Goal: Task Accomplishment & Management: Manage account settings

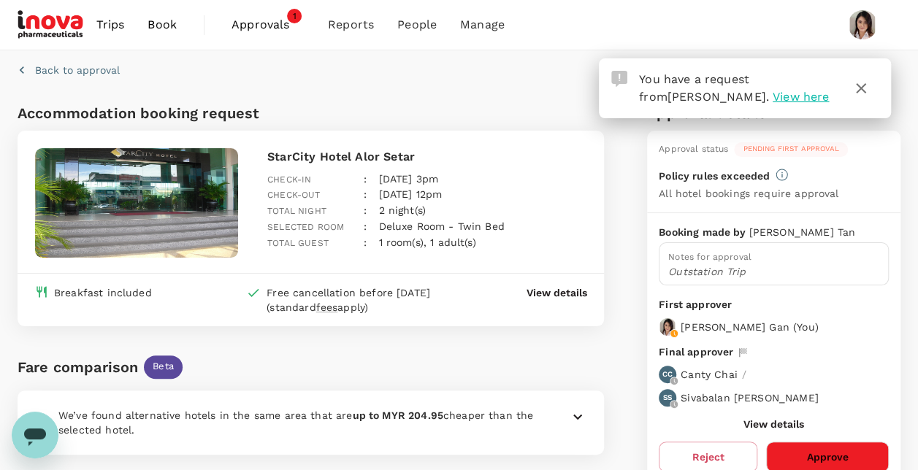
scroll to position [177, 0]
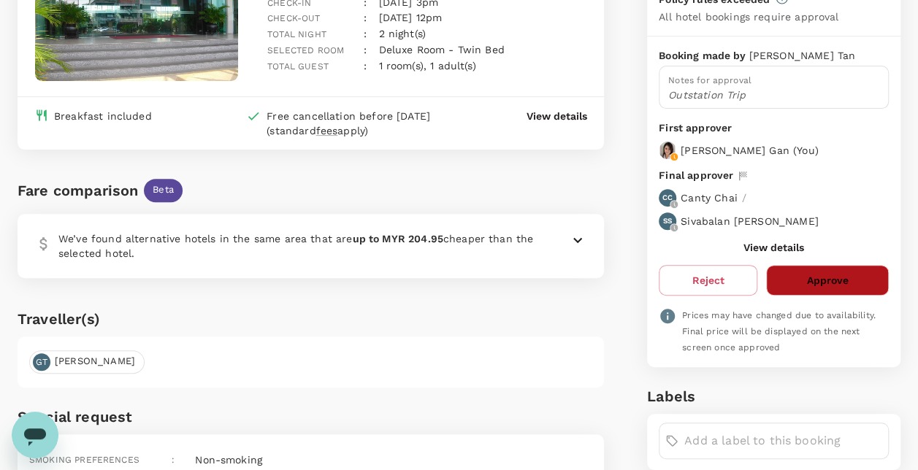
click at [837, 275] on button "Approve" at bounding box center [827, 280] width 123 height 31
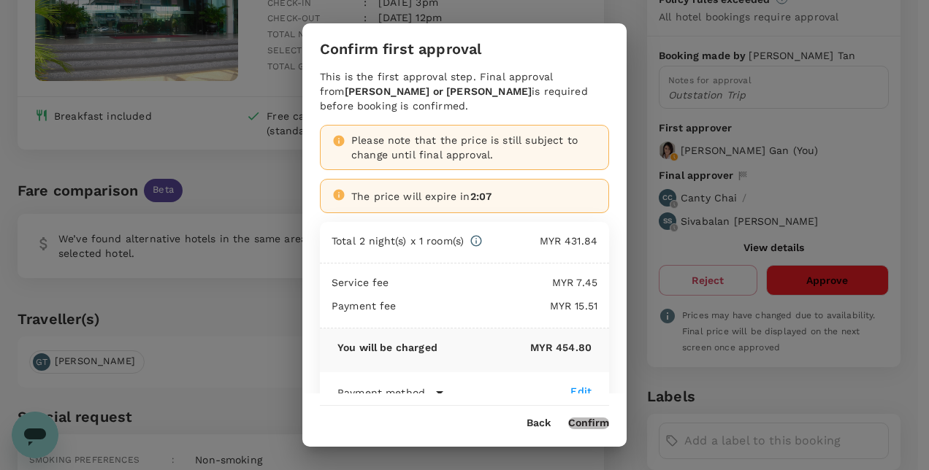
click at [598, 418] on button "Confirm" at bounding box center [588, 424] width 41 height 12
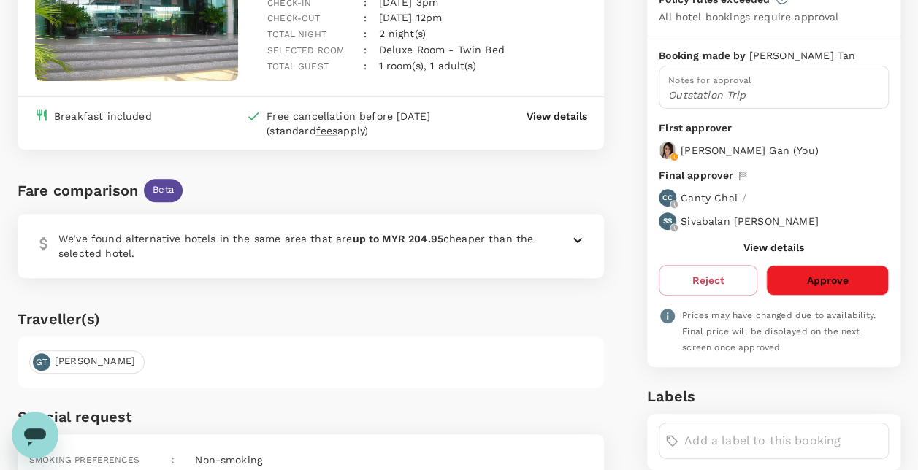
scroll to position [0, 0]
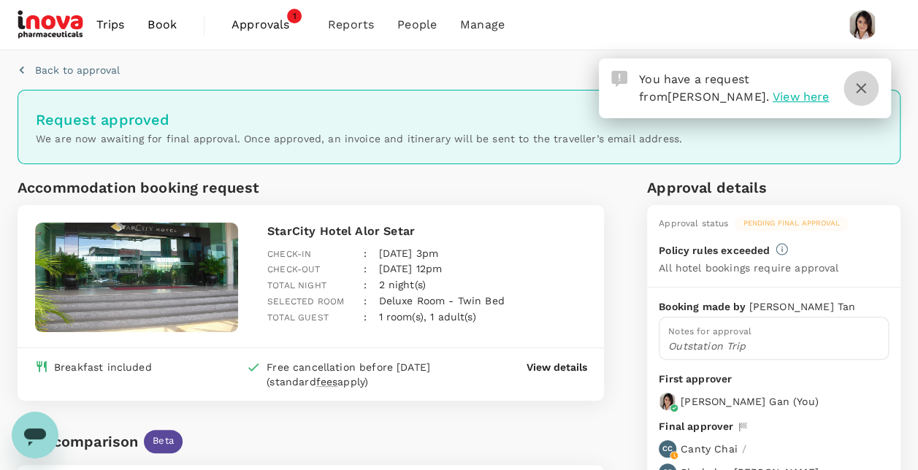
click at [865, 85] on icon "button" at bounding box center [861, 88] width 10 height 10
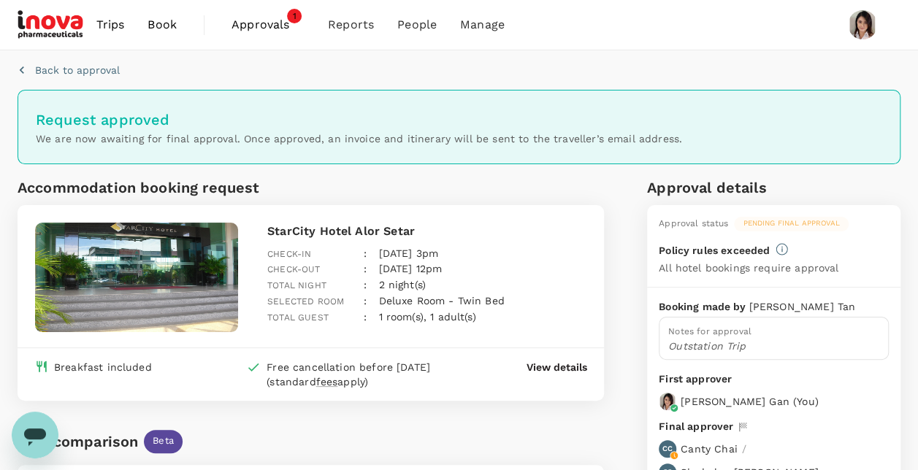
click at [262, 26] on span "Approvals" at bounding box center [268, 25] width 73 height 18
